Goal: Task Accomplishment & Management: Manage account settings

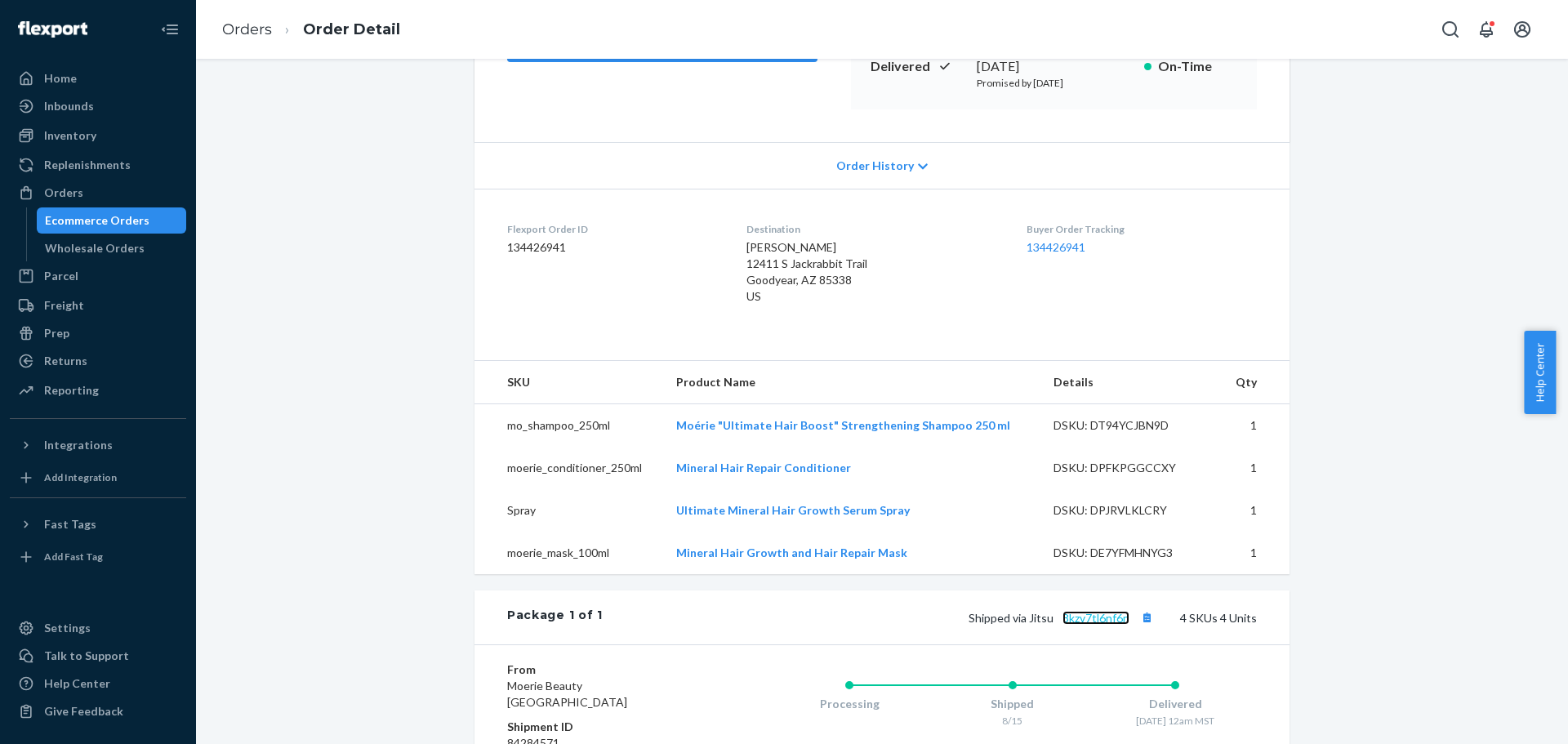
scroll to position [267, 0]
click at [81, 193] on div "Orders" at bounding box center [98, 193] width 173 height 23
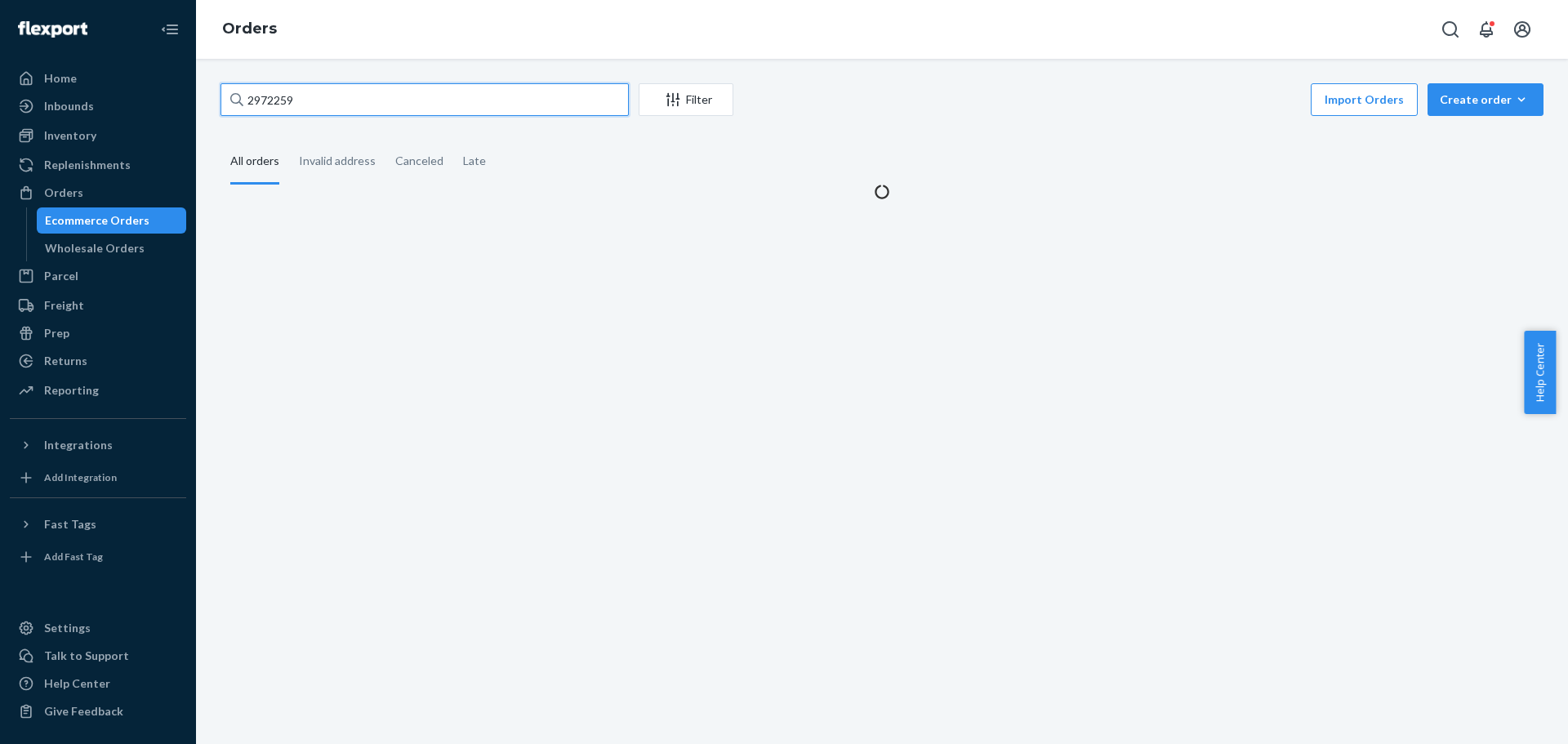
click at [284, 94] on input "2972259" at bounding box center [425, 100] width 409 height 33
paste input "3016761"
click at [284, 94] on input "2972259" at bounding box center [425, 100] width 409 height 33
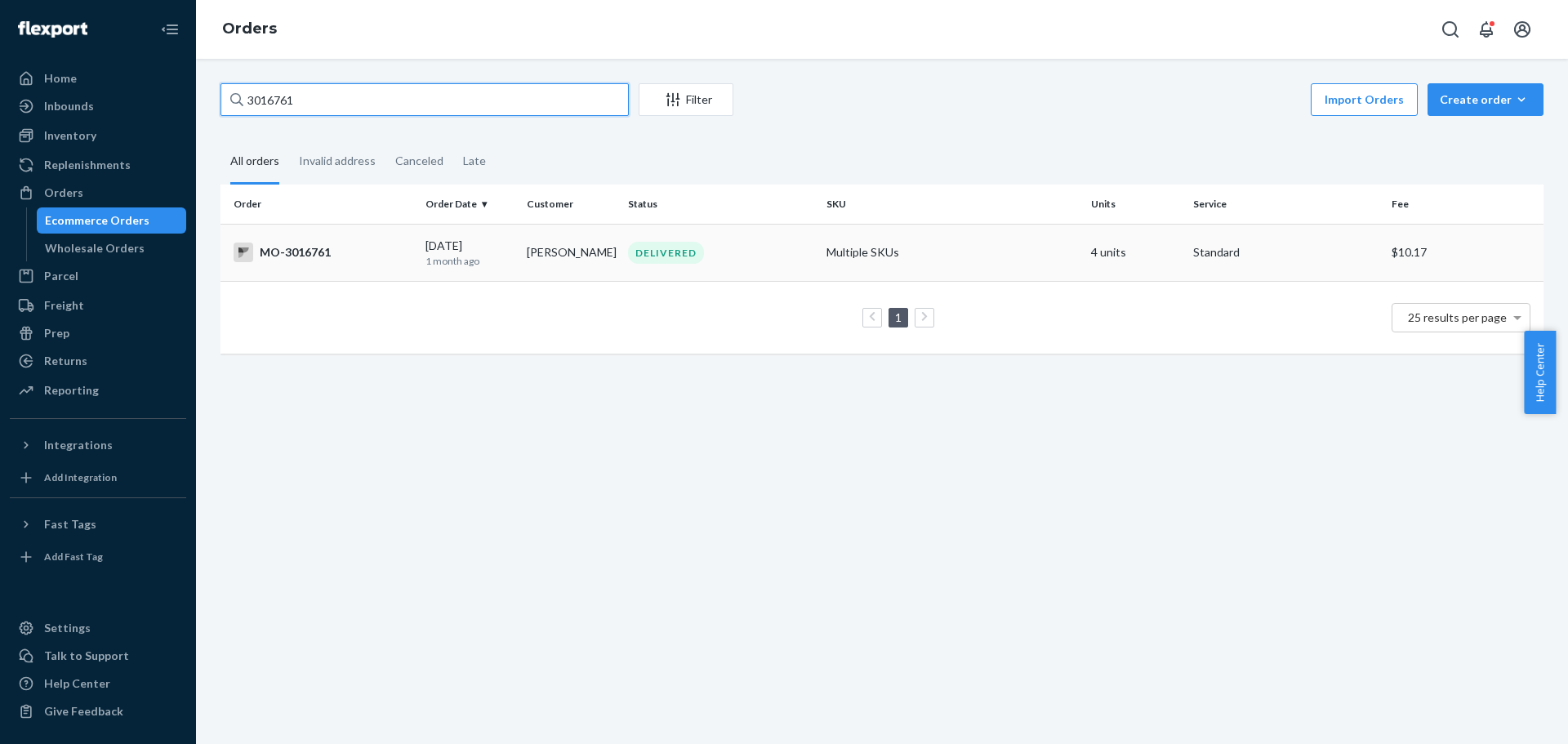
type input "3016761"
click at [329, 260] on div "MO-3016761" at bounding box center [322, 252] width 179 height 20
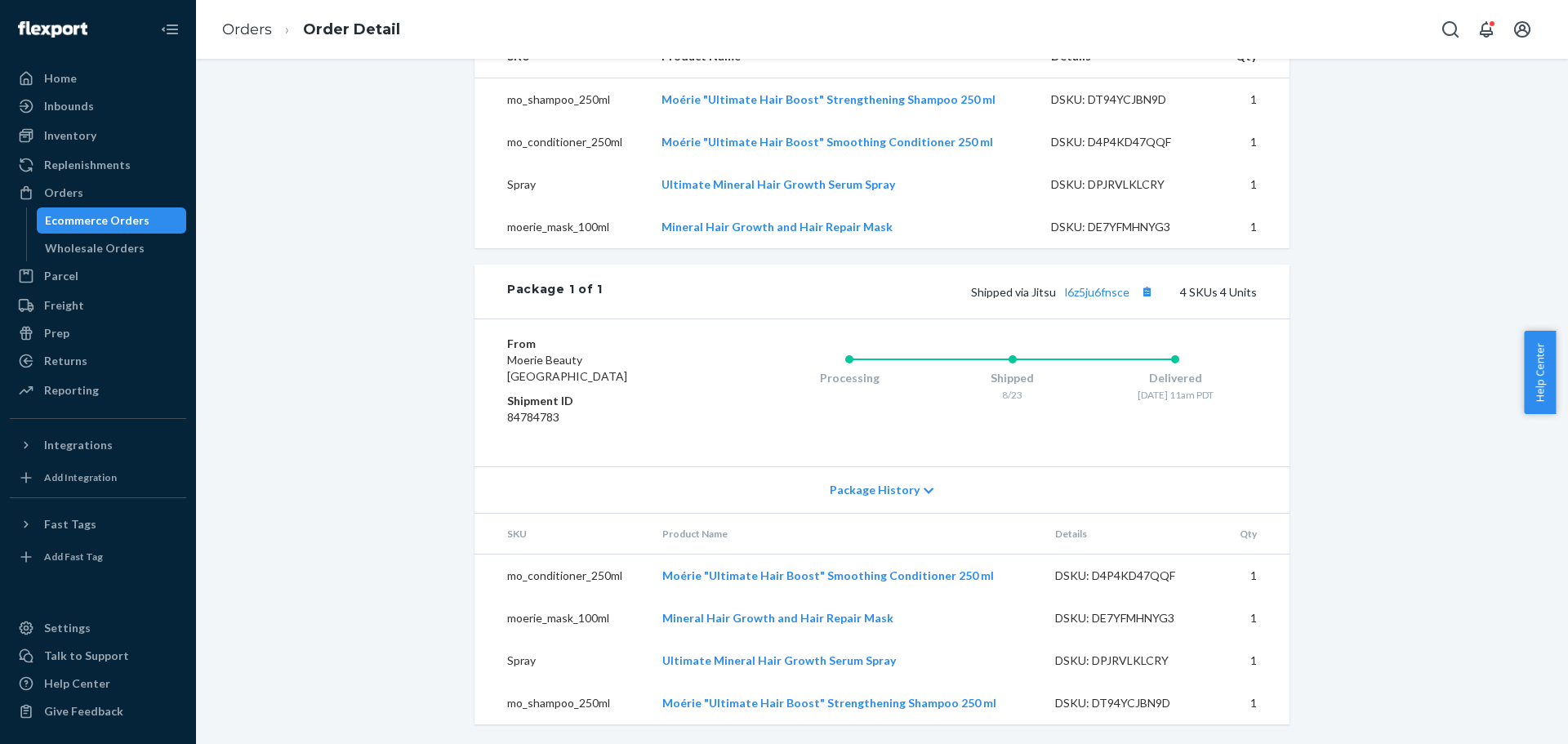
scroll to position [594, 0]
click at [1090, 292] on link "l6z5ju6fnsce" at bounding box center [1097, 292] width 64 height 14
click at [88, 184] on div "Orders" at bounding box center [98, 193] width 173 height 23
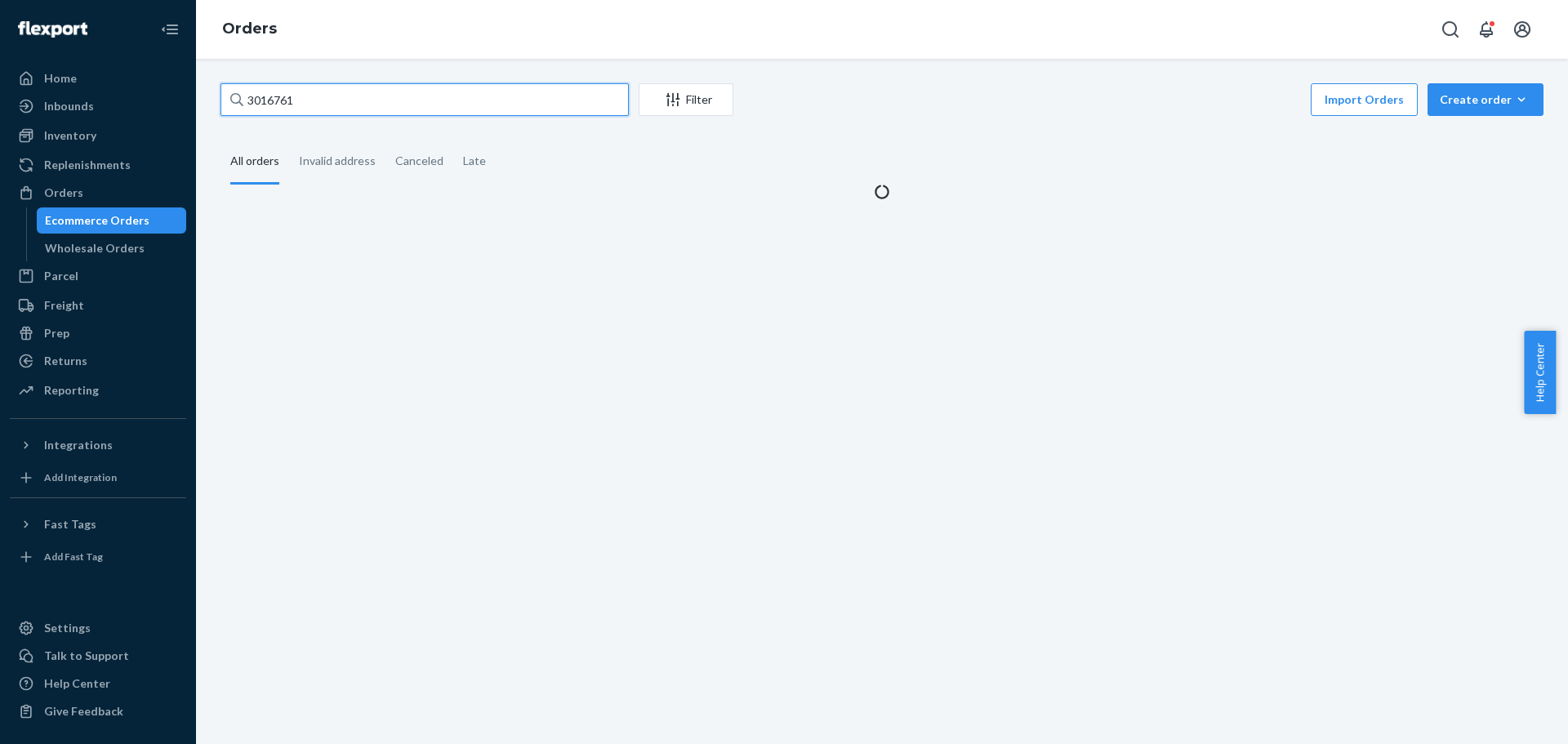
click at [286, 103] on input "3016761" at bounding box center [425, 100] width 409 height 33
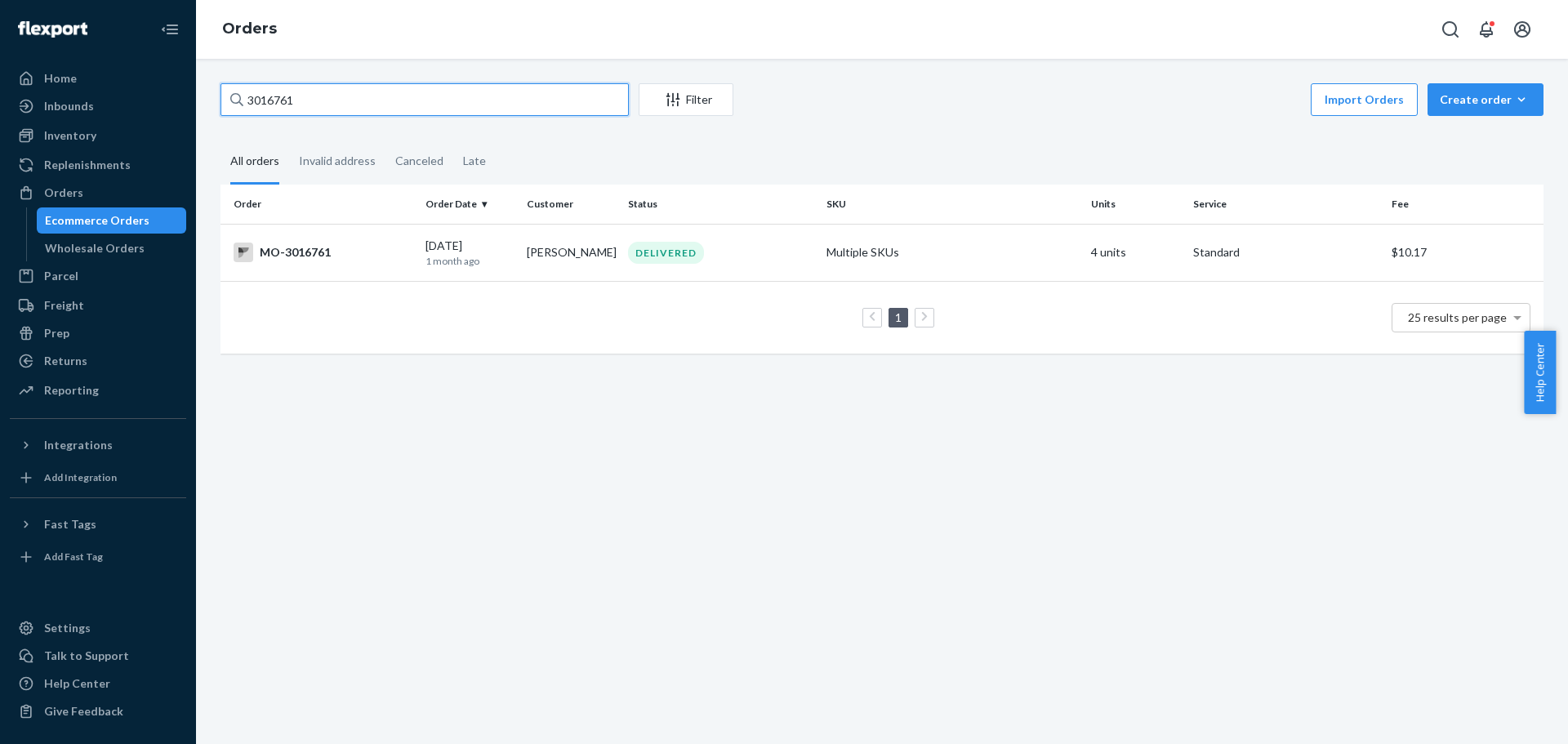
paste input "166268"
type input "3166268"
click at [331, 254] on div "MO-3166268" at bounding box center [322, 252] width 179 height 20
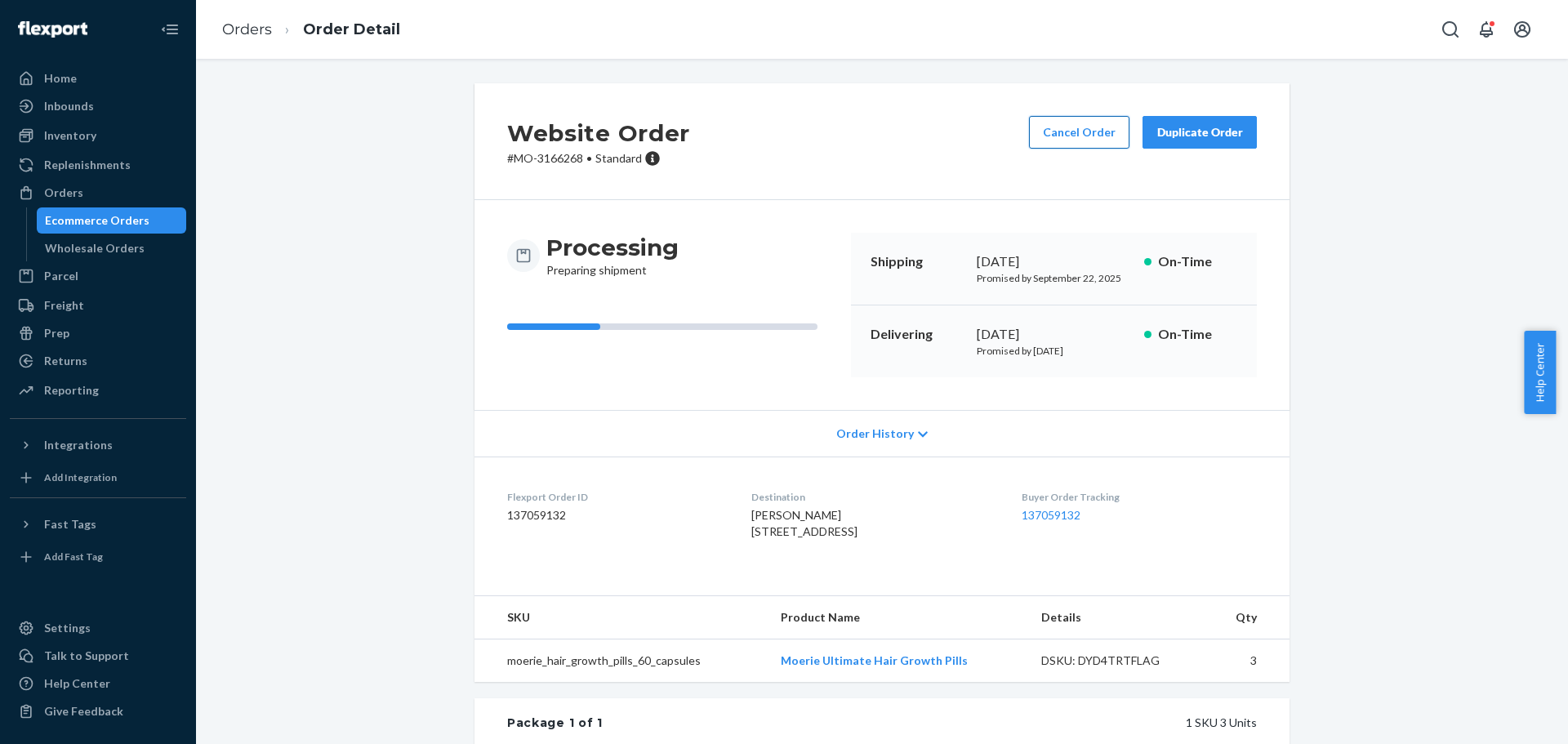
click at [1060, 130] on button "Cancel Order" at bounding box center [1079, 132] width 101 height 33
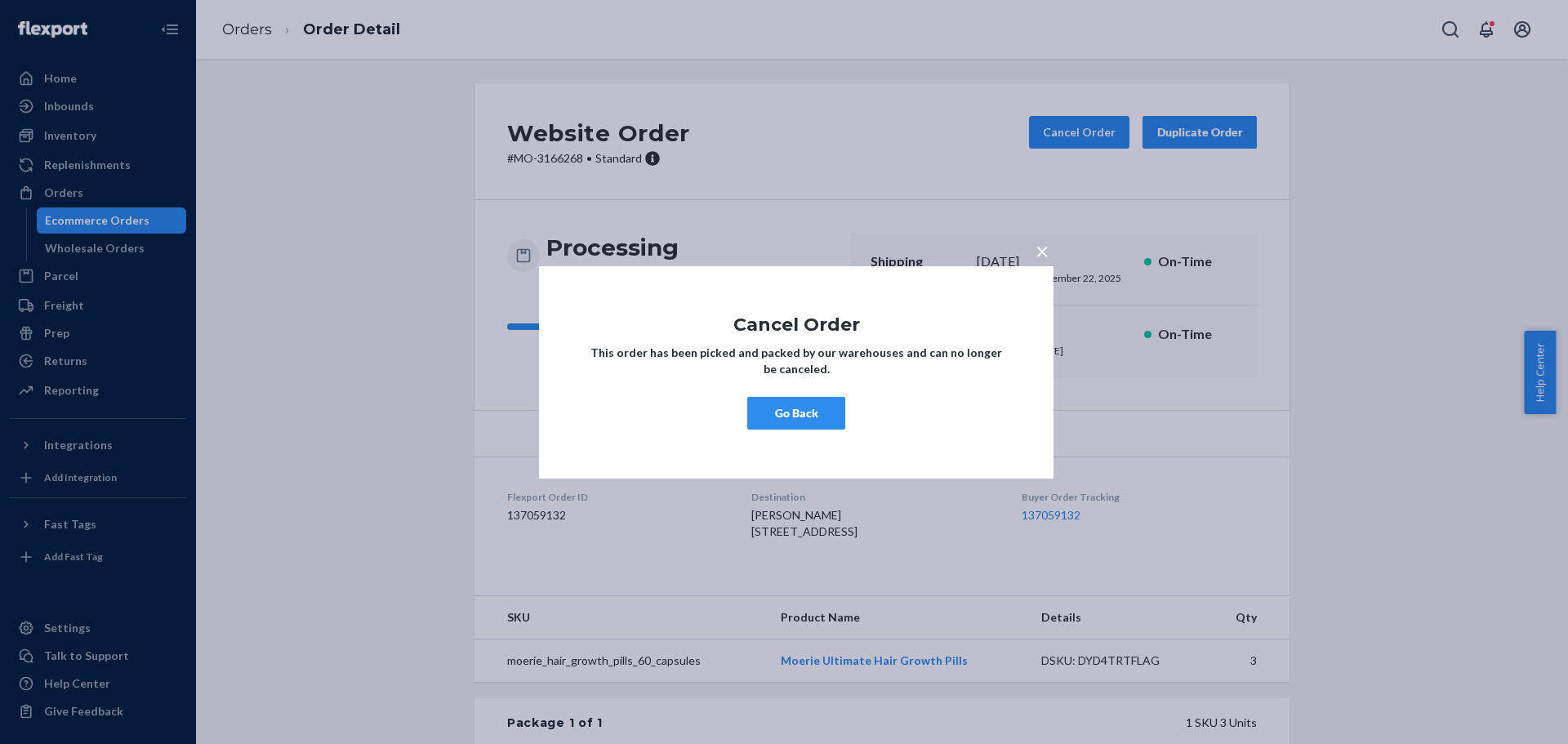
click at [806, 410] on button "Go Back" at bounding box center [796, 413] width 98 height 33
